Goal: Task Accomplishment & Management: Complete application form

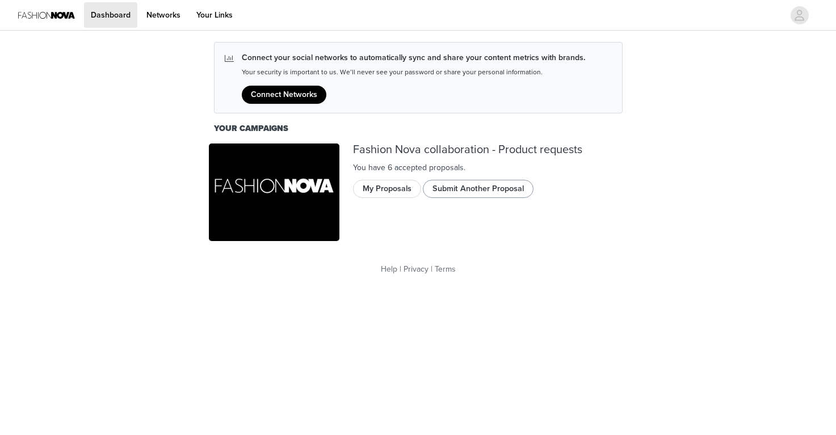
click at [457, 189] on button "Submit Another Proposal" at bounding box center [478, 189] width 111 height 18
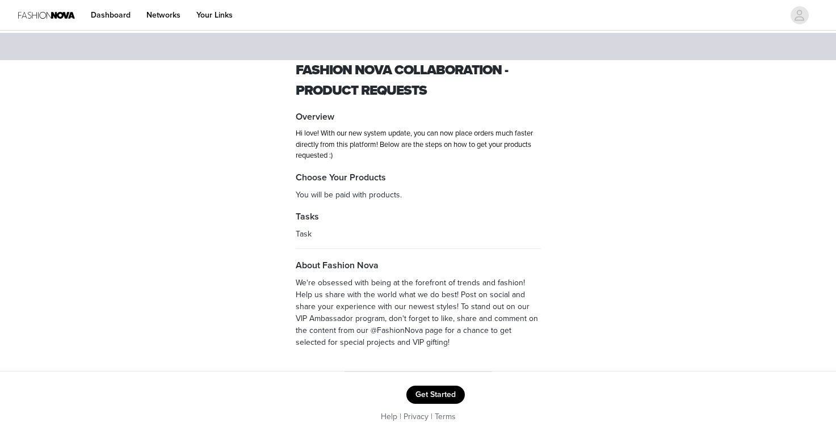
click at [432, 397] on button "Get Started" at bounding box center [435, 395] width 58 height 18
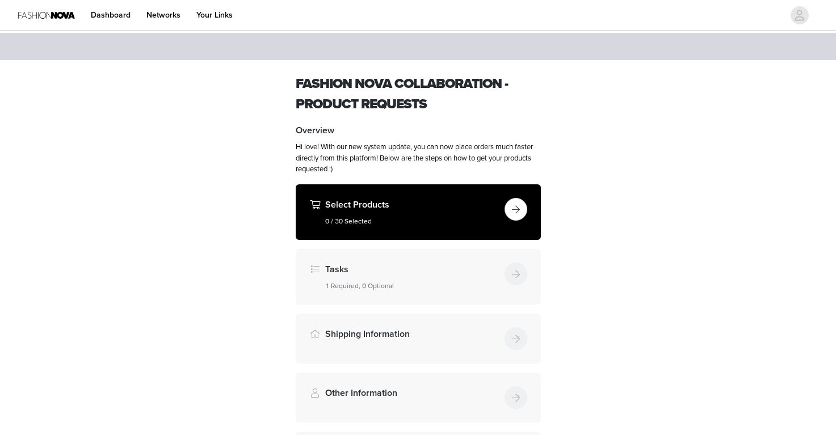
click at [516, 209] on button "button" at bounding box center [515, 209] width 23 height 23
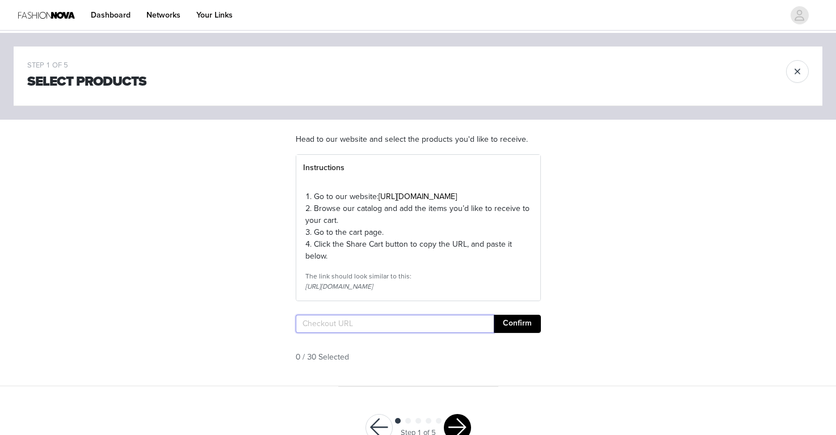
click at [404, 333] on input "text" at bounding box center [395, 324] width 198 height 18
paste input "[URL][DOMAIN_NAME]"
type input "[URL][DOMAIN_NAME]"
click at [506, 333] on button "Confirm" at bounding box center [516, 324] width 47 height 18
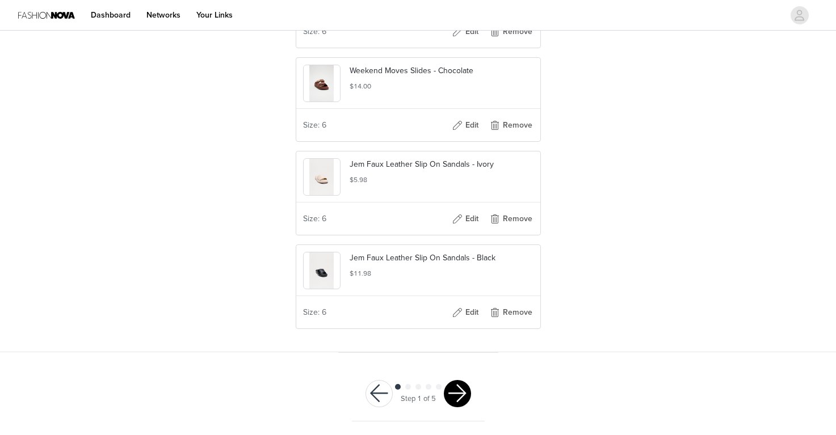
scroll to position [524, 0]
click at [452, 392] on button "button" at bounding box center [457, 393] width 27 height 27
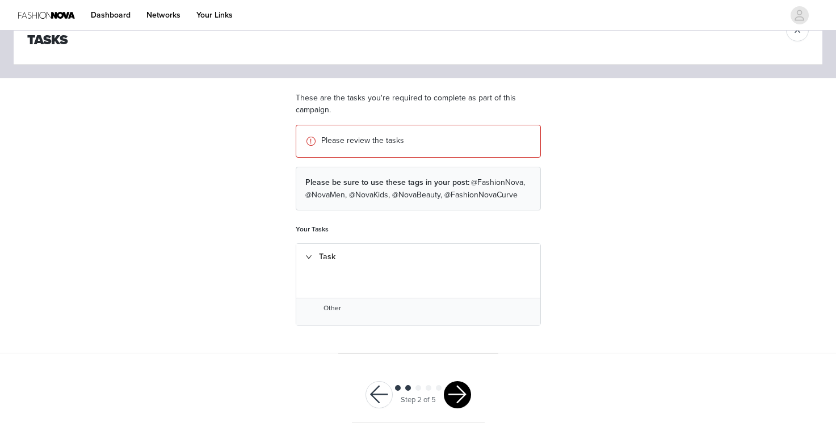
scroll to position [41, 0]
click at [446, 389] on button "button" at bounding box center [457, 395] width 27 height 27
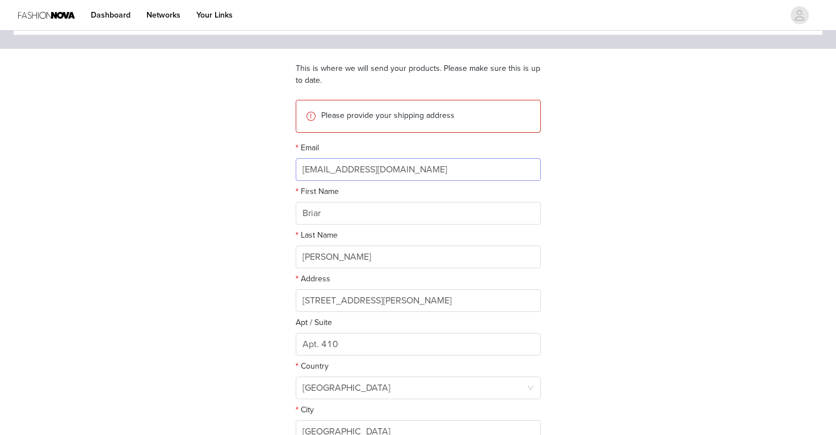
scroll to position [254, 0]
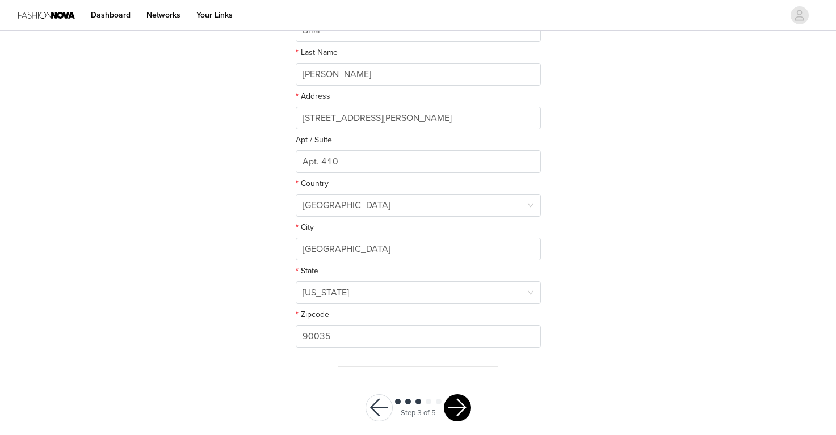
click at [455, 414] on button "button" at bounding box center [457, 407] width 27 height 27
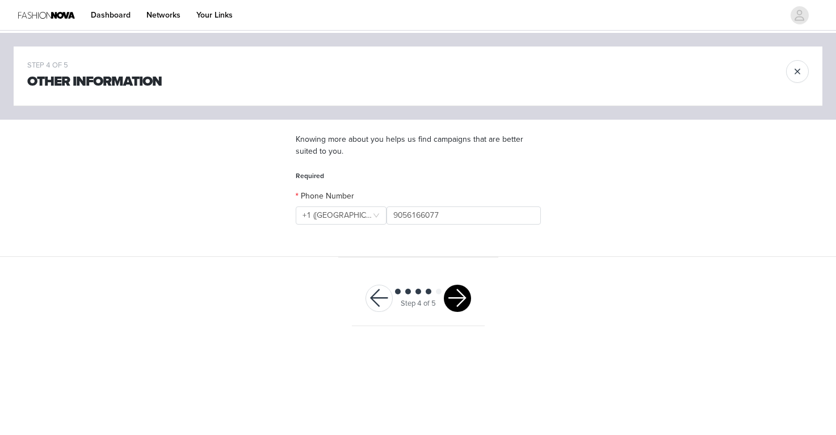
click at [454, 303] on button "button" at bounding box center [457, 298] width 27 height 27
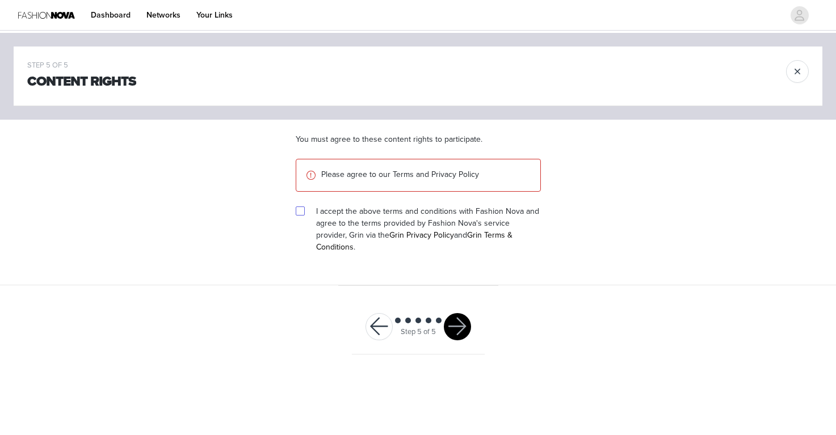
click at [300, 209] on input "checkbox" at bounding box center [300, 210] width 8 height 8
checkbox input "true"
click at [450, 316] on button "button" at bounding box center [457, 326] width 27 height 27
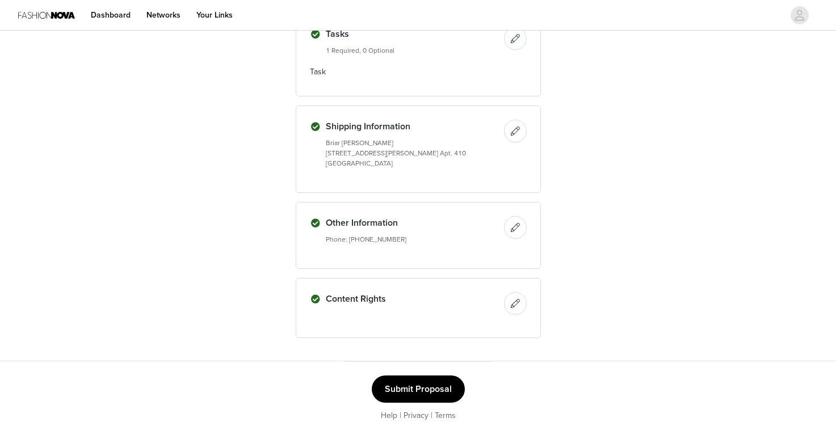
scroll to position [450, 0]
click at [425, 390] on button "Submit Proposal" at bounding box center [418, 390] width 93 height 27
